Goal: Task Accomplishment & Management: Manage account settings

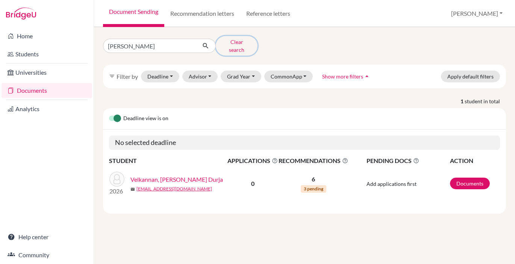
click at [232, 42] on button "Clear search" at bounding box center [237, 46] width 42 height 20
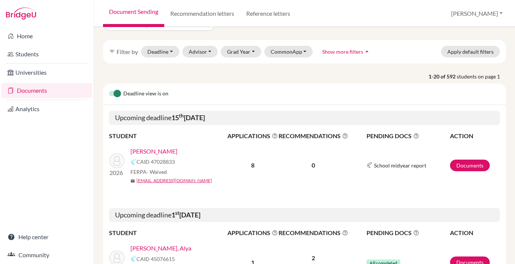
scroll to position [26, 0]
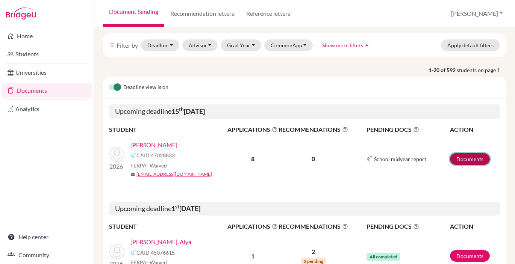
click at [464, 157] on link "Documents" at bounding box center [470, 159] width 40 height 12
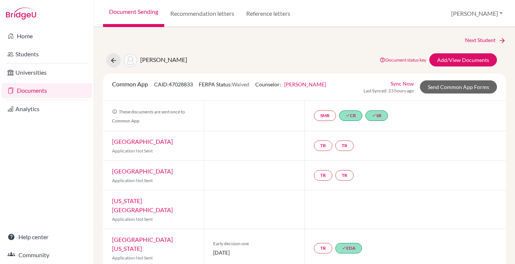
click at [130, 12] on link "Document Sending" at bounding box center [133, 13] width 61 height 27
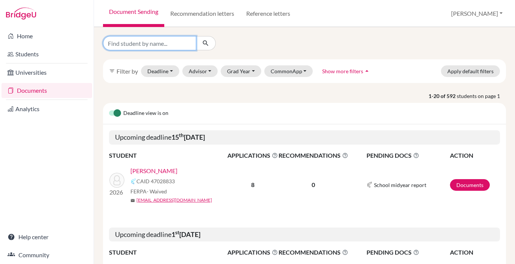
click at [148, 45] on input "Find student by name..." at bounding box center [149, 43] width 93 height 14
paste input "802727"
type input "8"
type input "maksym"
click button "submit" at bounding box center [206, 43] width 20 height 14
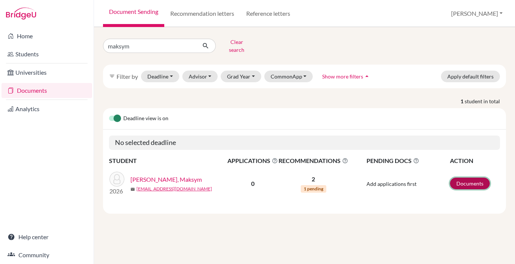
click at [468, 180] on link "Documents" at bounding box center [470, 184] width 40 height 12
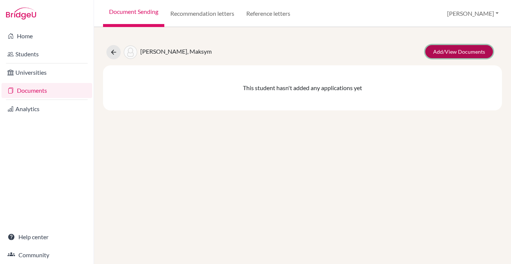
click at [457, 49] on link "Add/View Documents" at bounding box center [459, 51] width 68 height 13
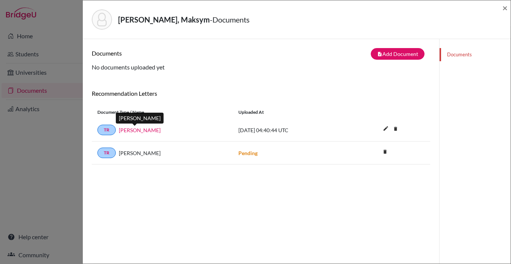
click at [142, 130] on link "Robynne May" at bounding box center [140, 130] width 42 height 8
